Goal: Task Accomplishment & Management: Manage account settings

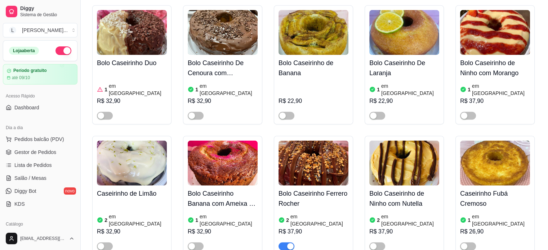
scroll to position [1729, 0]
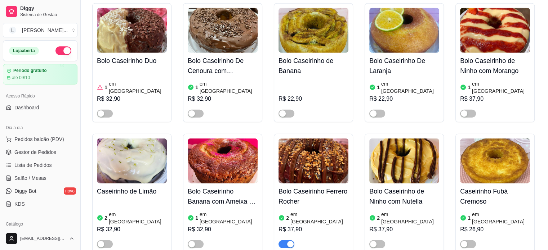
click at [288, 241] on div "button" at bounding box center [290, 244] width 6 height 6
click at [52, 152] on span "Gestor de Pedidos" at bounding box center [35, 152] width 42 height 7
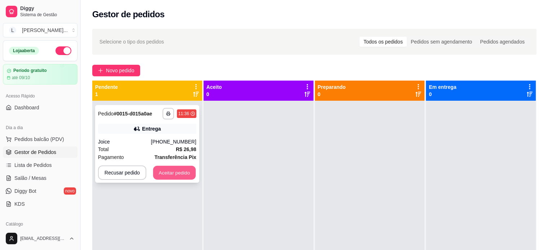
click at [164, 170] on button "Aceitar pedido" at bounding box center [174, 173] width 43 height 14
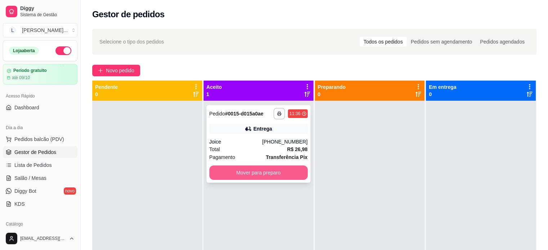
click at [261, 173] on button "Mover para preparo" at bounding box center [258, 173] width 98 height 14
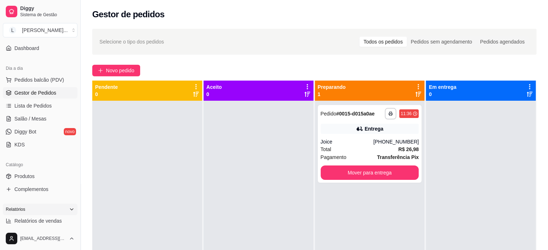
scroll to position [72, 0]
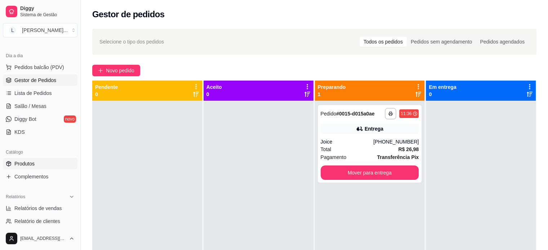
click at [36, 161] on link "Produtos" at bounding box center [40, 164] width 75 height 12
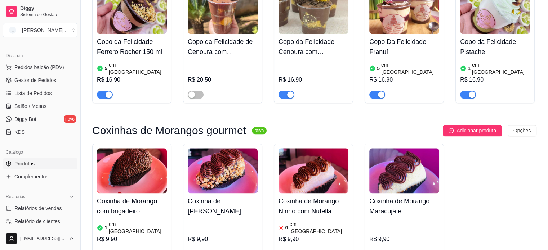
scroll to position [865, 0]
click at [105, 250] on span "button" at bounding box center [105, 254] width 16 height 8
click at [190, 250] on div "button" at bounding box center [191, 254] width 6 height 6
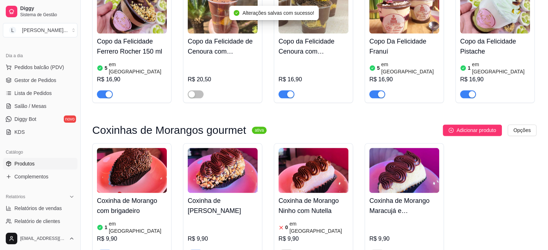
click at [281, 250] on div "button" at bounding box center [282, 254] width 6 height 6
click at [289, 220] on article "em [GEOGRAPHIC_DATA]" at bounding box center [318, 227] width 59 height 14
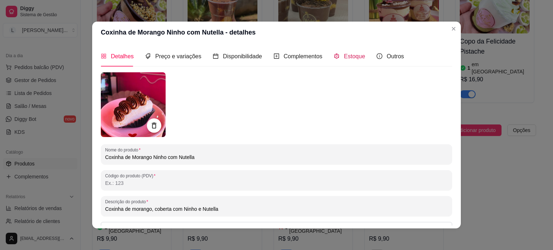
click at [344, 58] on span "Estoque" at bounding box center [354, 56] width 21 height 6
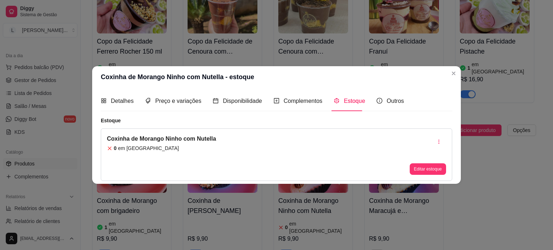
click at [339, 101] on div "Estoque" at bounding box center [349, 101] width 31 height 9
click at [434, 170] on button "Editar estoque" at bounding box center [428, 170] width 36 height 12
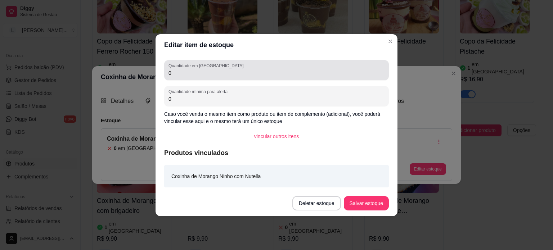
click at [195, 76] on div "0" at bounding box center [277, 70] width 216 height 14
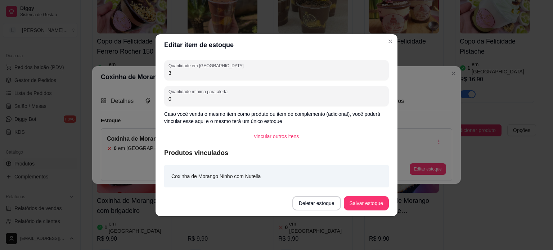
type input "3"
click at [371, 201] on button "Salvar estoque" at bounding box center [366, 203] width 45 height 14
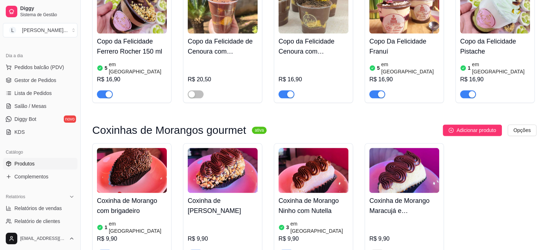
click at [206, 196] on h4 "Coxinha de [PERSON_NAME]" at bounding box center [223, 206] width 70 height 20
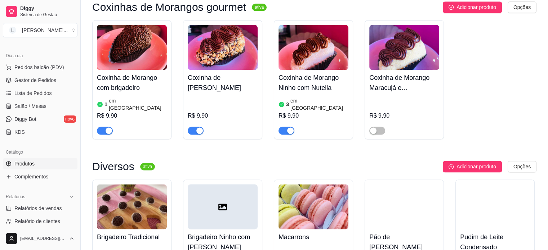
scroll to position [1009, 0]
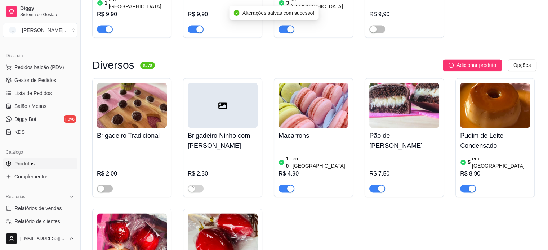
scroll to position [1117, 0]
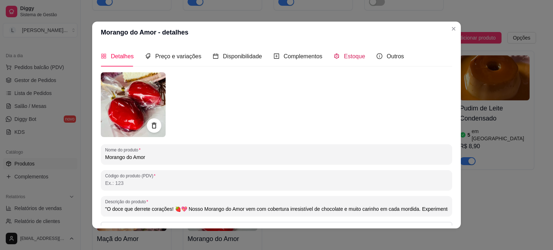
drag, startPoint x: 338, startPoint y: 57, endPoint x: 330, endPoint y: 60, distance: 8.6
click at [338, 56] on div "Estoque" at bounding box center [349, 56] width 31 height 9
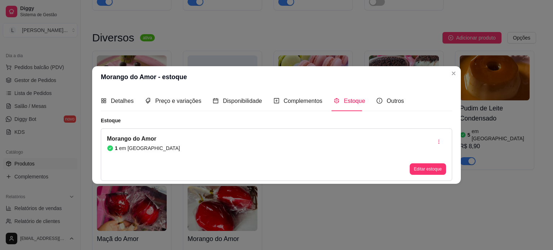
click at [424, 170] on button "Editar estoque" at bounding box center [428, 170] width 36 height 12
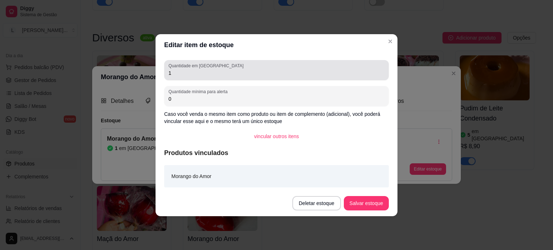
click at [199, 70] on input "1" at bounding box center [277, 73] width 216 height 7
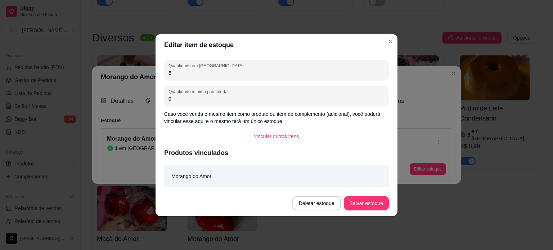
type input "5"
click at [371, 205] on button "Salvar estoque" at bounding box center [366, 203] width 45 height 14
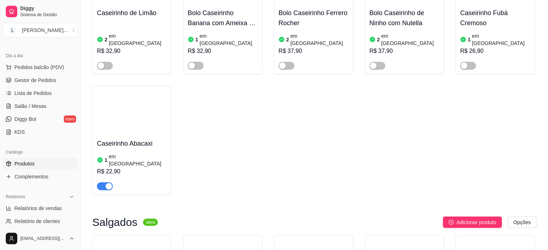
scroll to position [2018, 0]
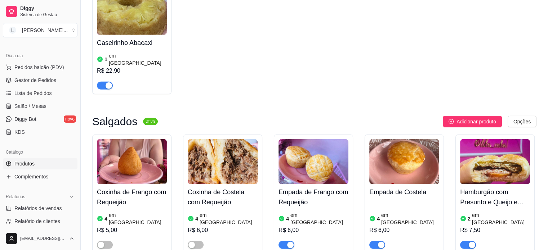
click at [101, 235] on div at bounding box center [132, 242] width 70 height 14
click at [96, 149] on div "Coxinha de Frango com Requeijão 4 em estoque R$ 5,00" at bounding box center [131, 194] width 79 height 119
click at [101, 242] on div "button" at bounding box center [101, 245] width 6 height 6
click at [193, 242] on div "button" at bounding box center [191, 245] width 6 height 6
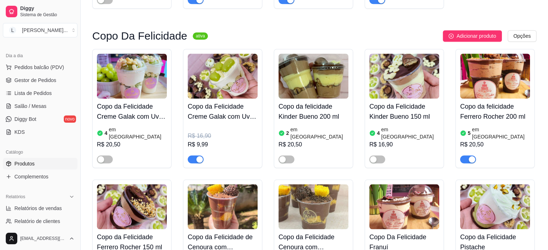
scroll to position [685, 0]
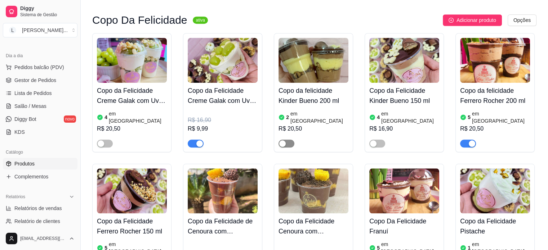
click at [285, 141] on div "button" at bounding box center [282, 144] width 6 height 6
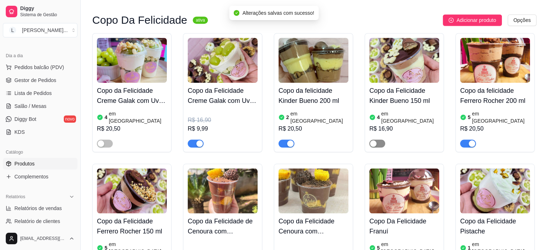
click at [373, 141] on div "button" at bounding box center [373, 144] width 6 height 6
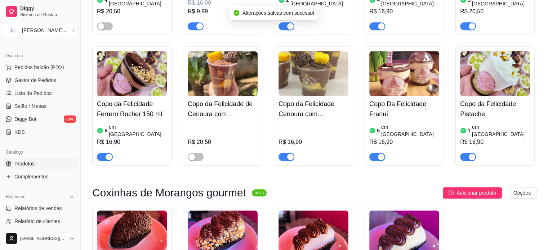
scroll to position [829, 0]
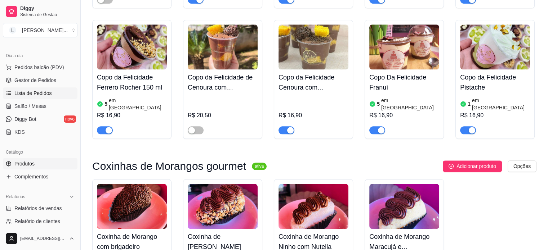
drag, startPoint x: 31, startPoint y: 82, endPoint x: 29, endPoint y: 88, distance: 6.2
click at [31, 82] on span "Gestor de Pedidos" at bounding box center [35, 80] width 42 height 7
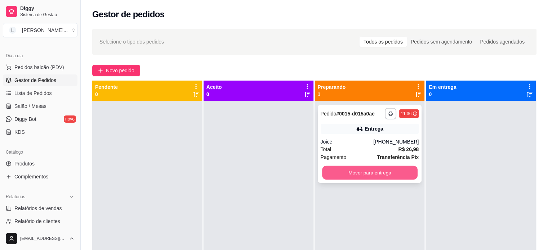
click at [356, 171] on button "Mover para entrega" at bounding box center [369, 173] width 95 height 14
